Goal: Check status: Check status

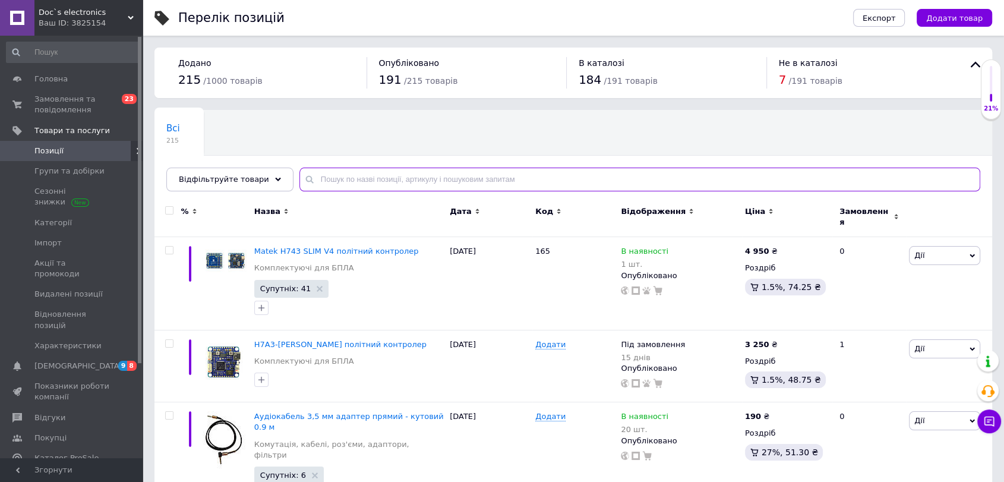
click at [307, 182] on input "text" at bounding box center [639, 179] width 681 height 24
type input "комутатор"
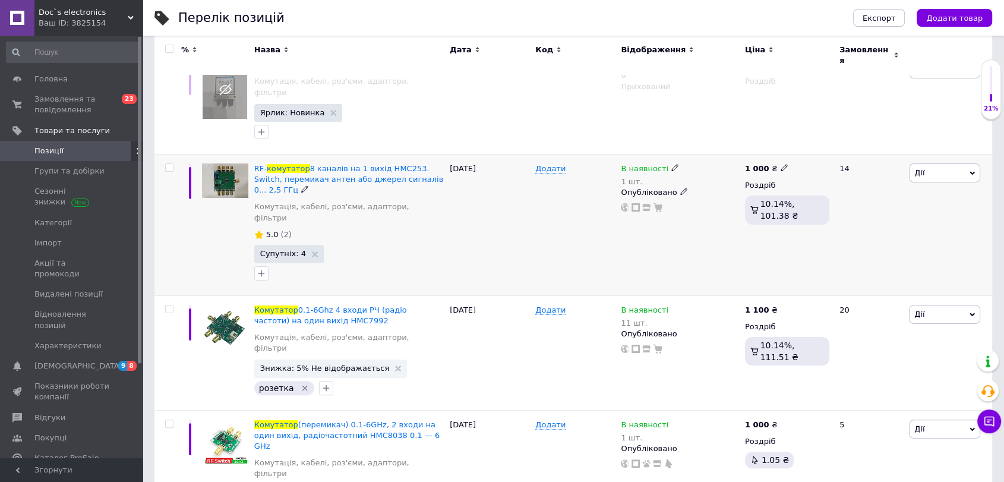
scroll to position [200, 0]
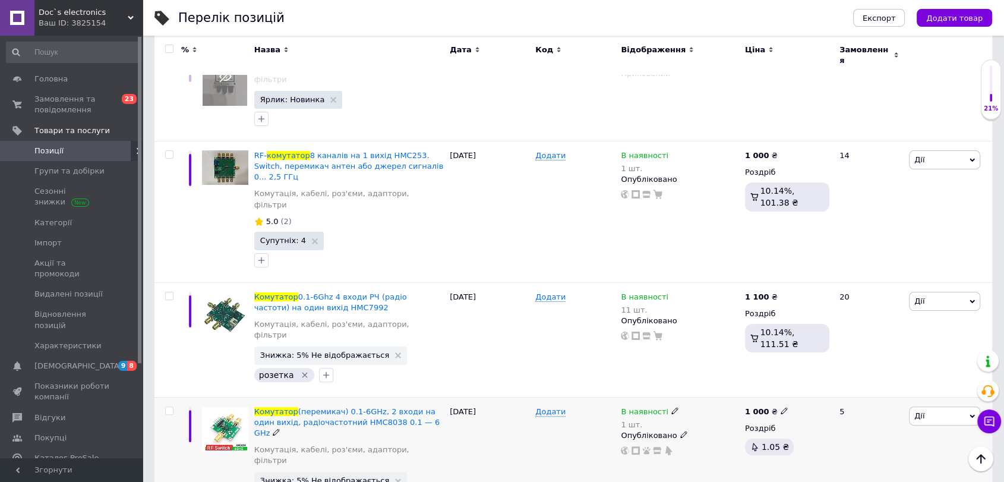
click at [671, 407] on icon at bounding box center [674, 410] width 7 height 7
click at [725, 398] on span "В наявності" at bounding box center [715, 402] width 48 height 9
drag, startPoint x: 712, startPoint y: 394, endPoint x: 633, endPoint y: 391, distance: 78.5
click at [633, 406] on div "В наявності 1 шт. Наявність В наявності Немає в наявності Під замовлення [PERSO…" at bounding box center [680, 430] width 118 height 49
type input "3"
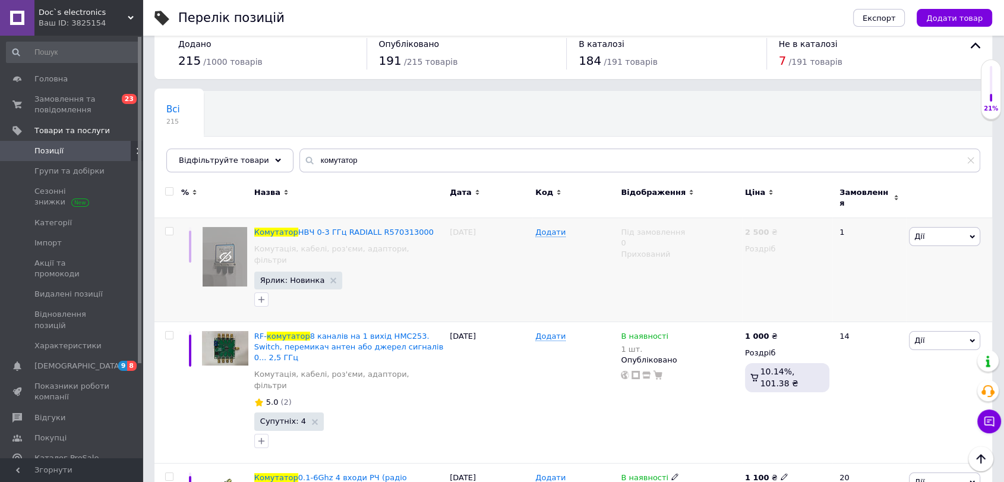
scroll to position [0, 0]
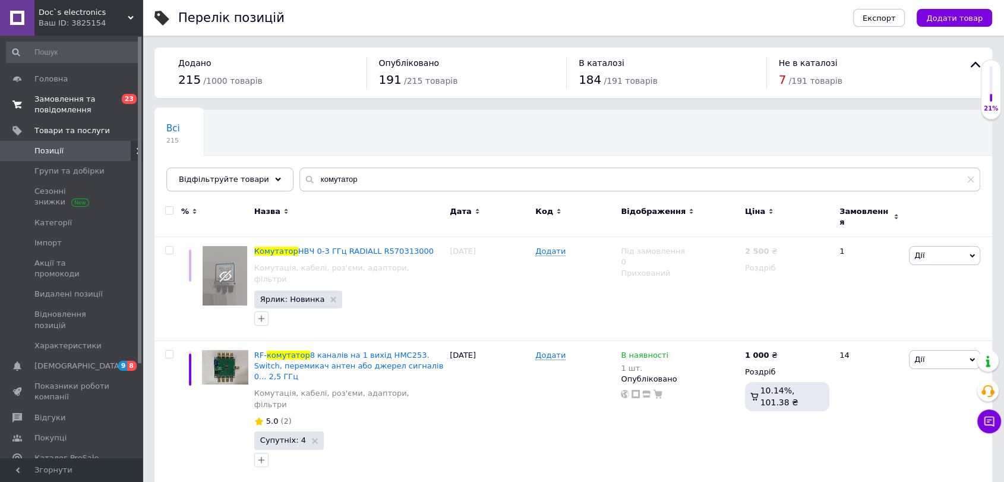
click at [48, 103] on span "Замовлення та повідомлення" at bounding box center [71, 104] width 75 height 21
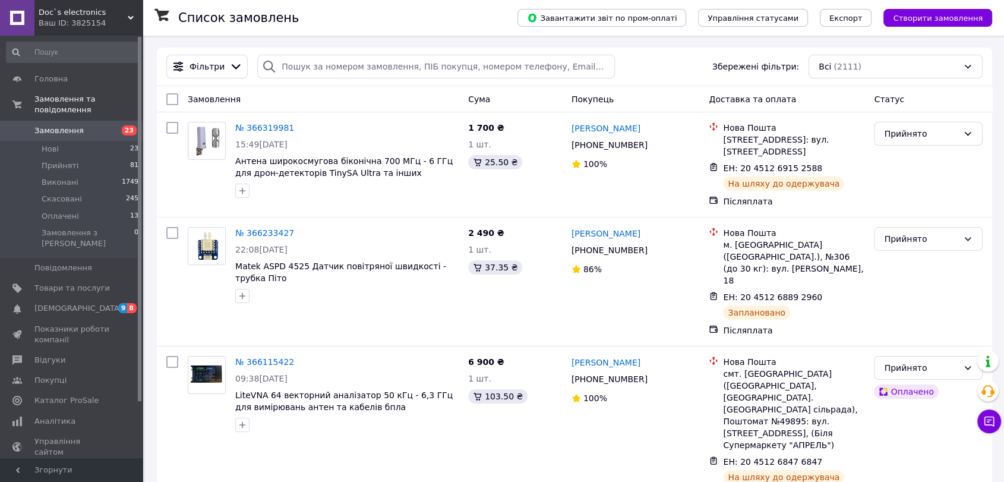
click at [52, 125] on span "Замовлення" at bounding box center [58, 130] width 49 height 11
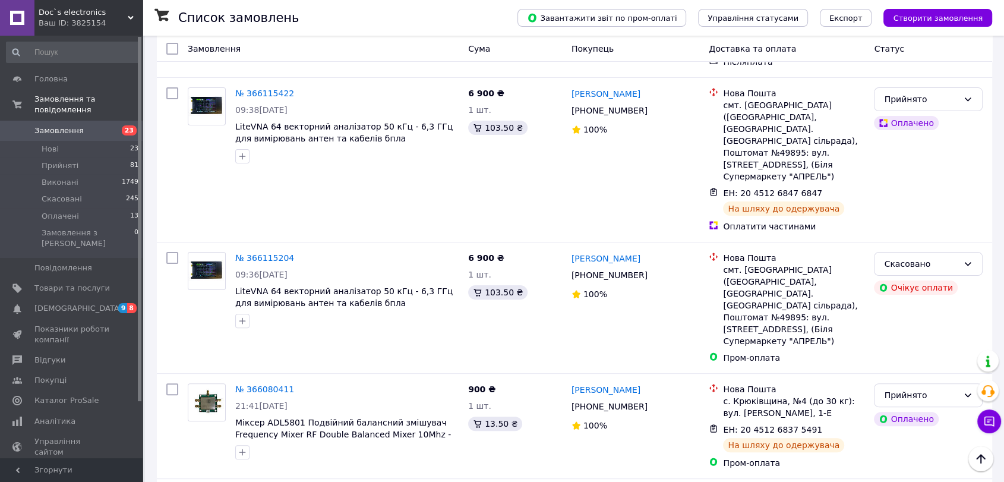
scroll to position [260, 0]
